Goal: Task Accomplishment & Management: Use online tool/utility

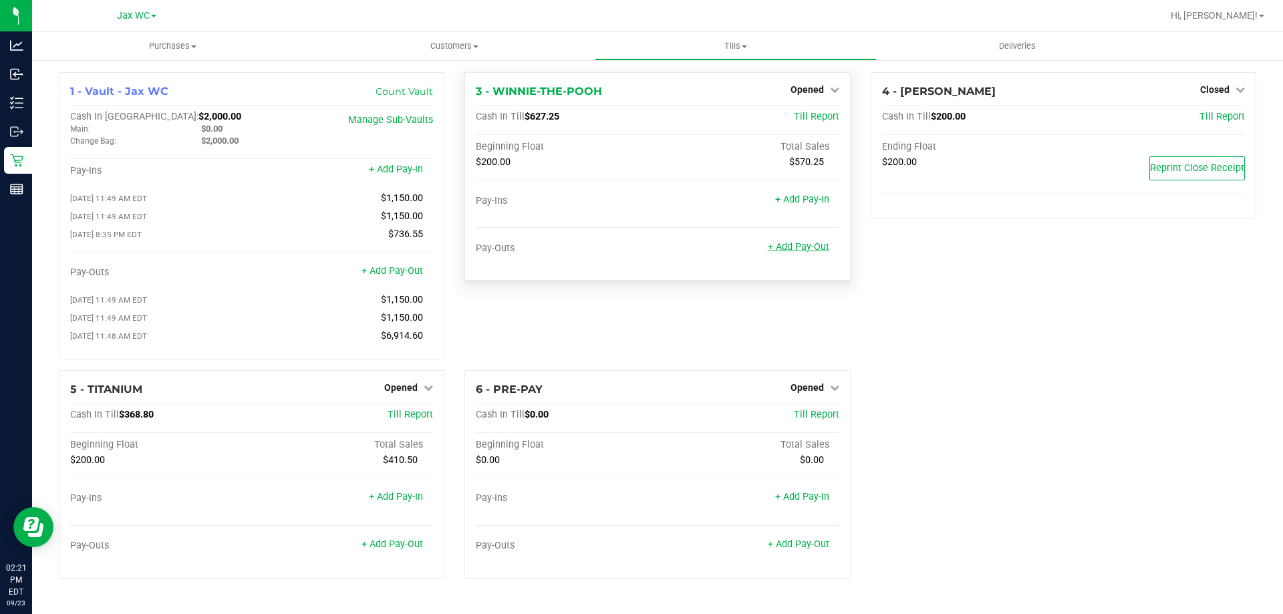
click at [794, 245] on link "+ Add Pay-Out" at bounding box center [797, 246] width 61 height 11
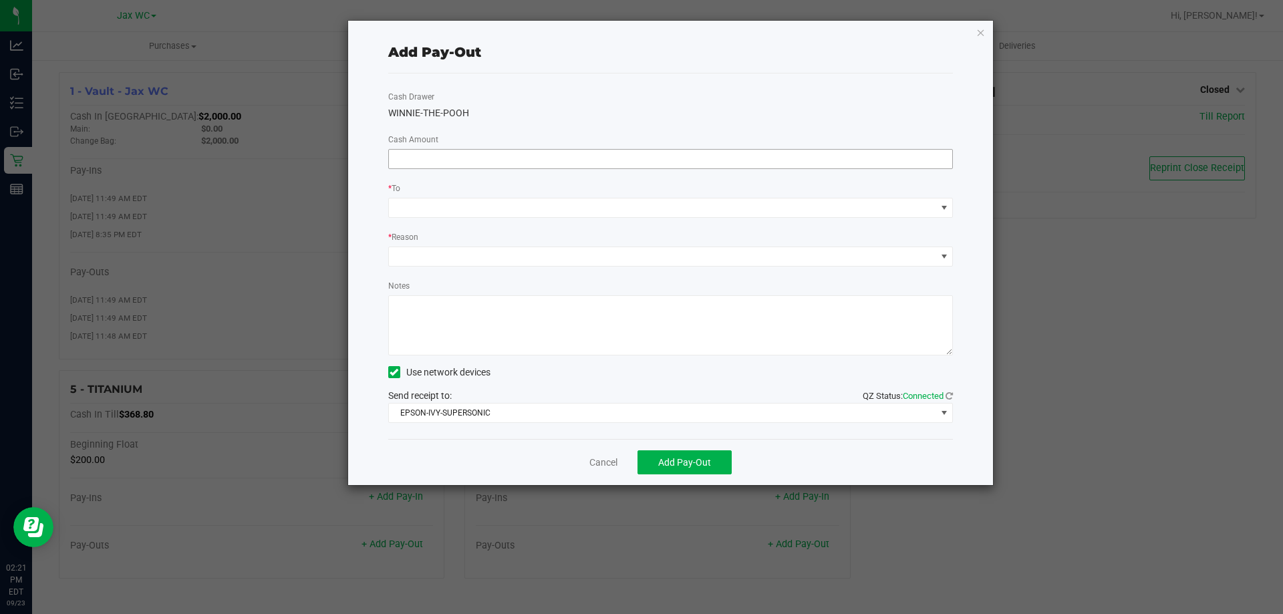
click at [442, 162] on input at bounding box center [671, 159] width 564 height 19
type input "$710.00"
click at [458, 195] on div "* To" at bounding box center [670, 189] width 565 height 17
click at [458, 221] on div "Cash Drawer WINNIE-THE-POOH Cash Amount $710.00 * To * Reason Notes Use network…" at bounding box center [670, 255] width 565 height 365
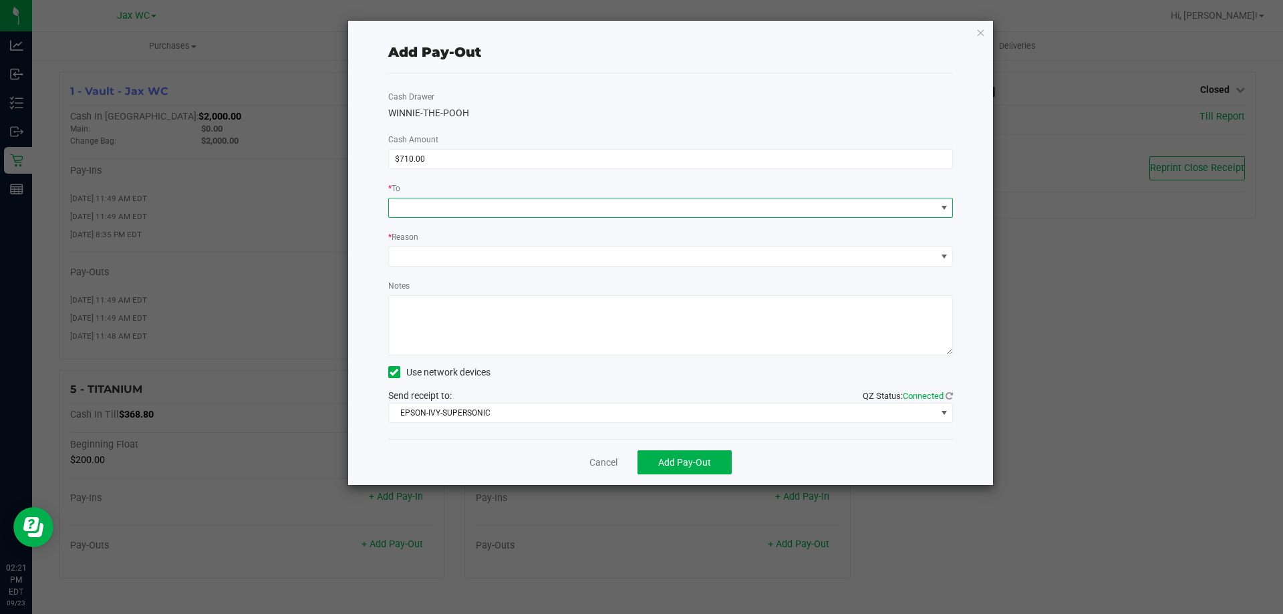
click at [462, 209] on span at bounding box center [662, 207] width 547 height 19
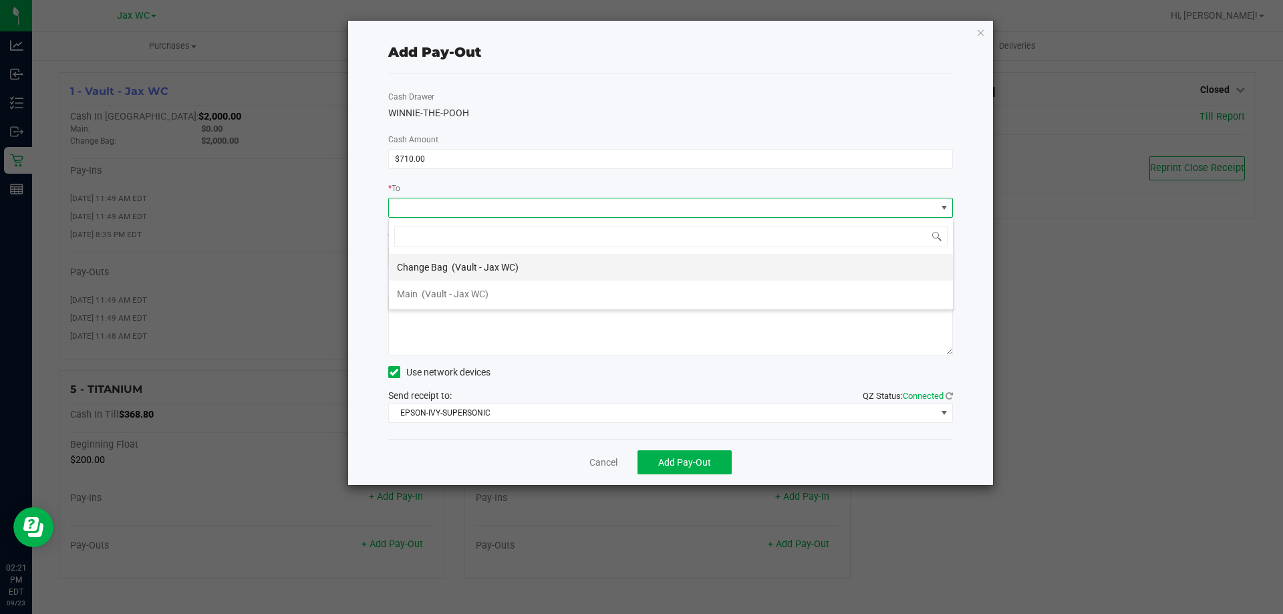
scroll to position [20, 564]
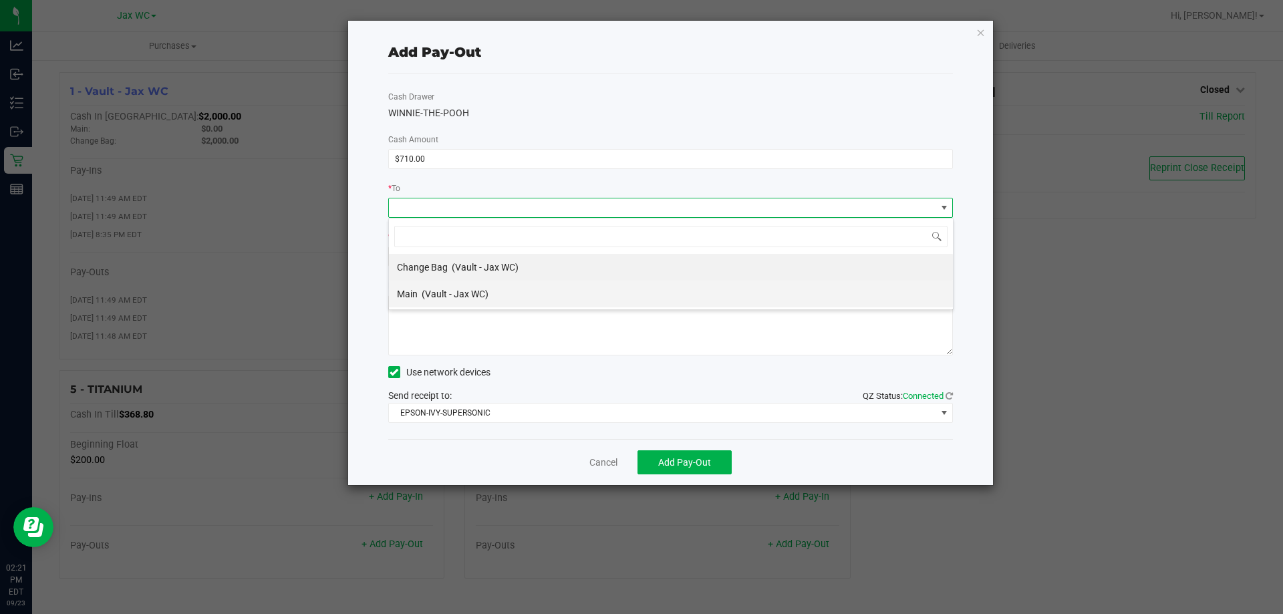
click at [426, 299] on span "(Vault - Jax WC)" at bounding box center [454, 294] width 67 height 11
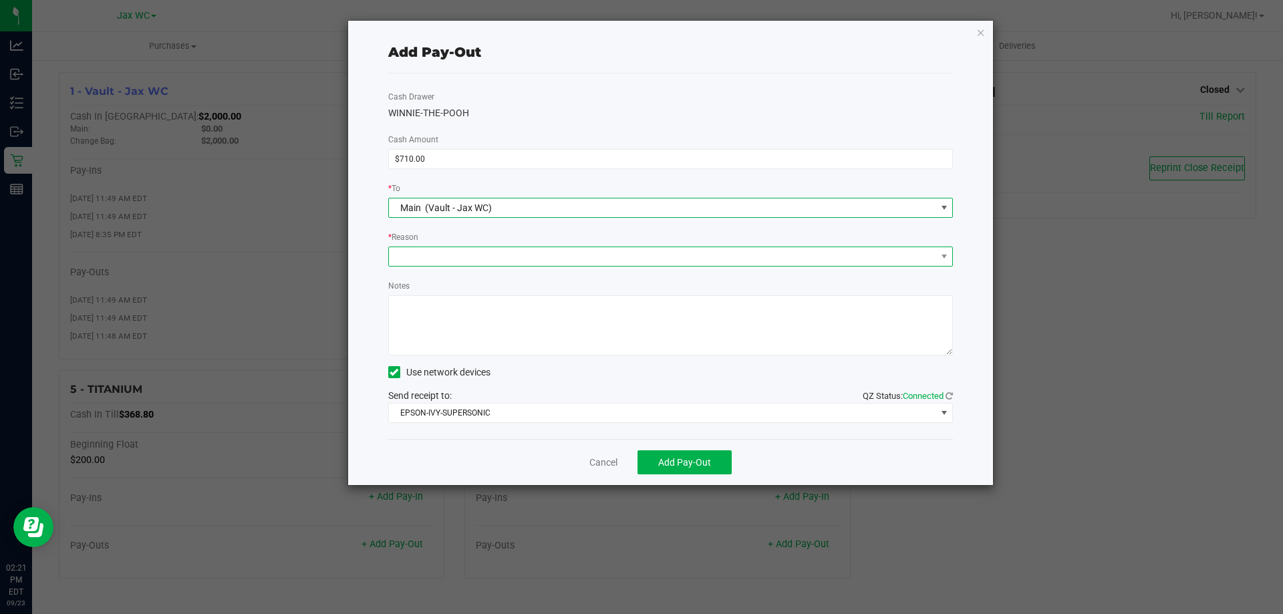
click at [431, 265] on span at bounding box center [662, 256] width 547 height 19
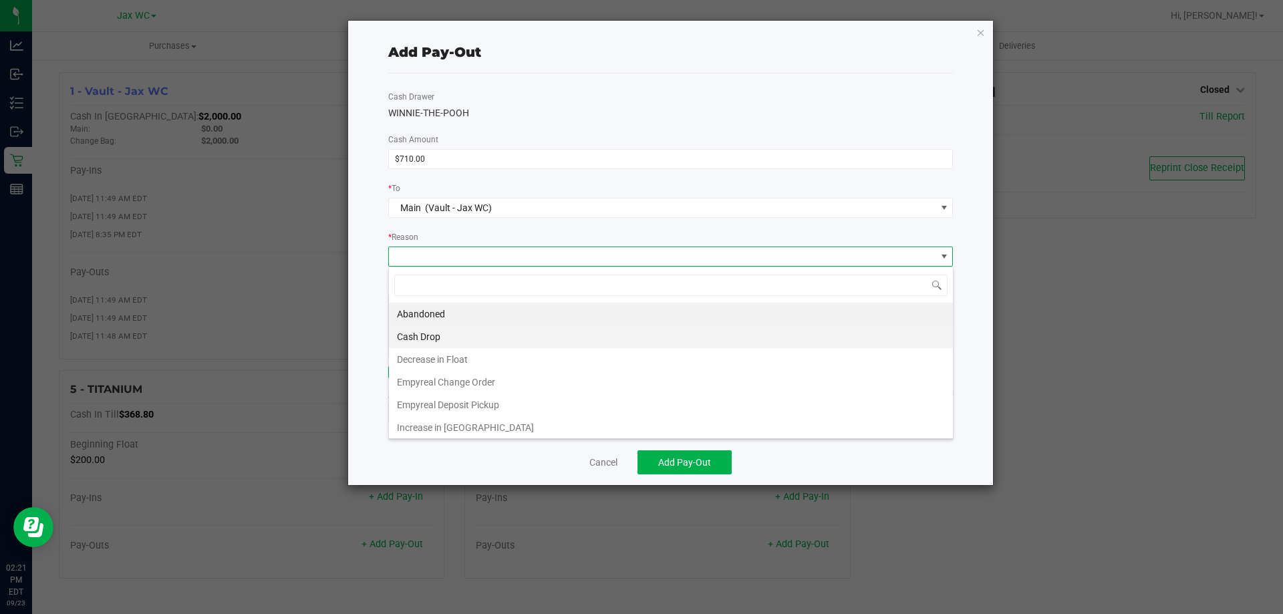
click at [432, 337] on li "Cash Drop" at bounding box center [671, 336] width 564 height 23
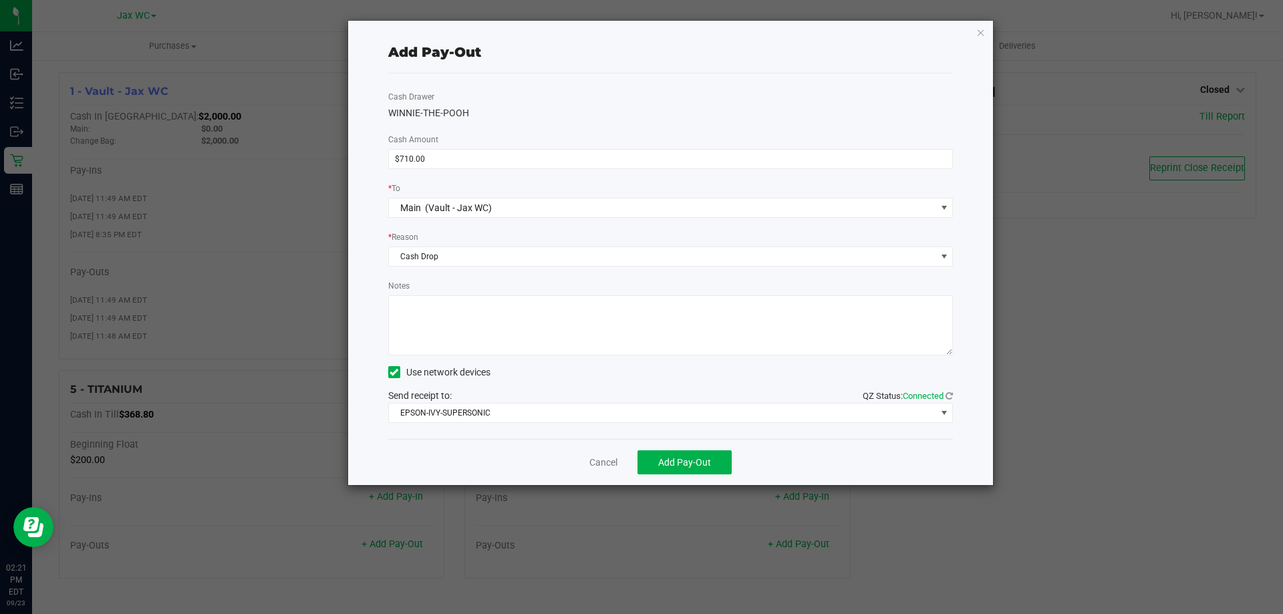
click at [436, 320] on textarea "Notes" at bounding box center [670, 325] width 565 height 60
type textarea "JH"
click at [685, 457] on span "Add Pay-Out" at bounding box center [684, 462] width 53 height 11
click at [605, 469] on link "Dismiss" at bounding box center [598, 463] width 32 height 14
